Goal: Find specific page/section: Find specific page/section

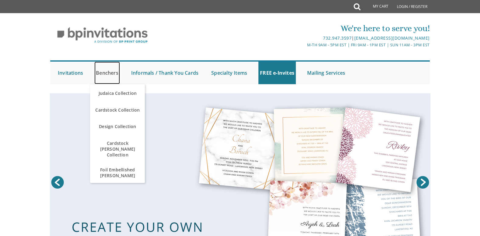
click at [108, 73] on link "Benchers" at bounding box center [107, 72] width 26 height 23
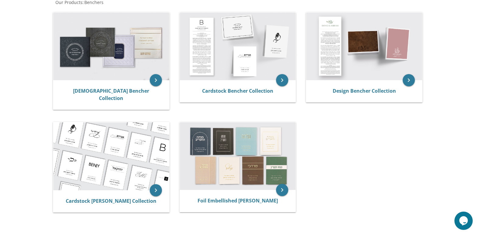
scroll to position [124, 0]
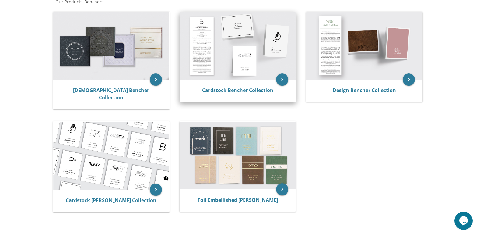
click at [204, 28] on img at bounding box center [238, 46] width 116 height 68
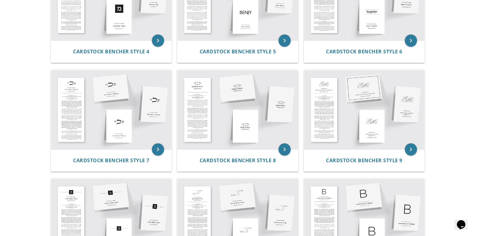
scroll to position [277, 0]
